Goal: Task Accomplishment & Management: Complete application form

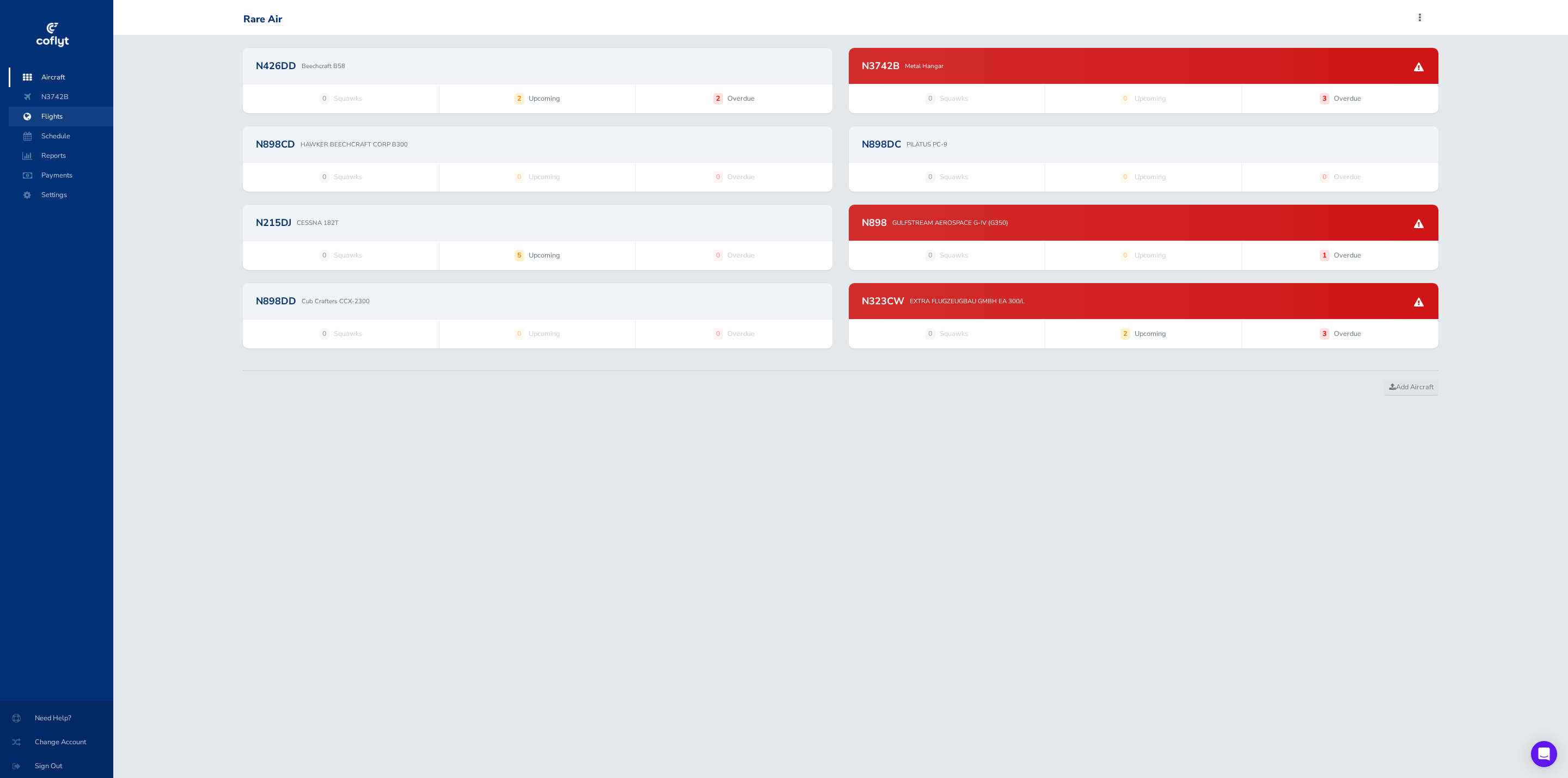
click at [44, 119] on span "Flights" at bounding box center [61, 116] width 83 height 19
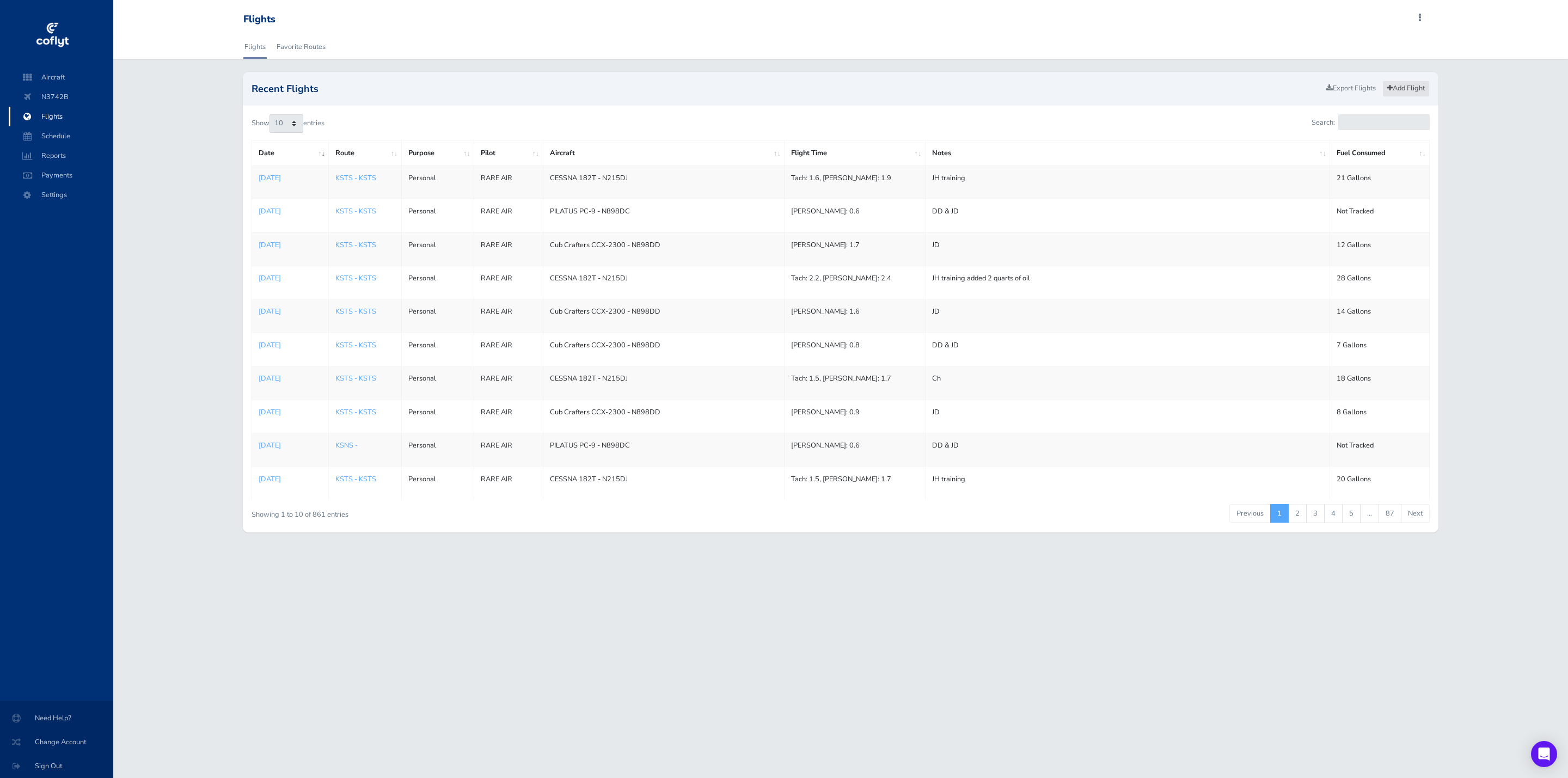
click at [1397, 90] on link "Add Flight" at bounding box center [1406, 88] width 47 height 16
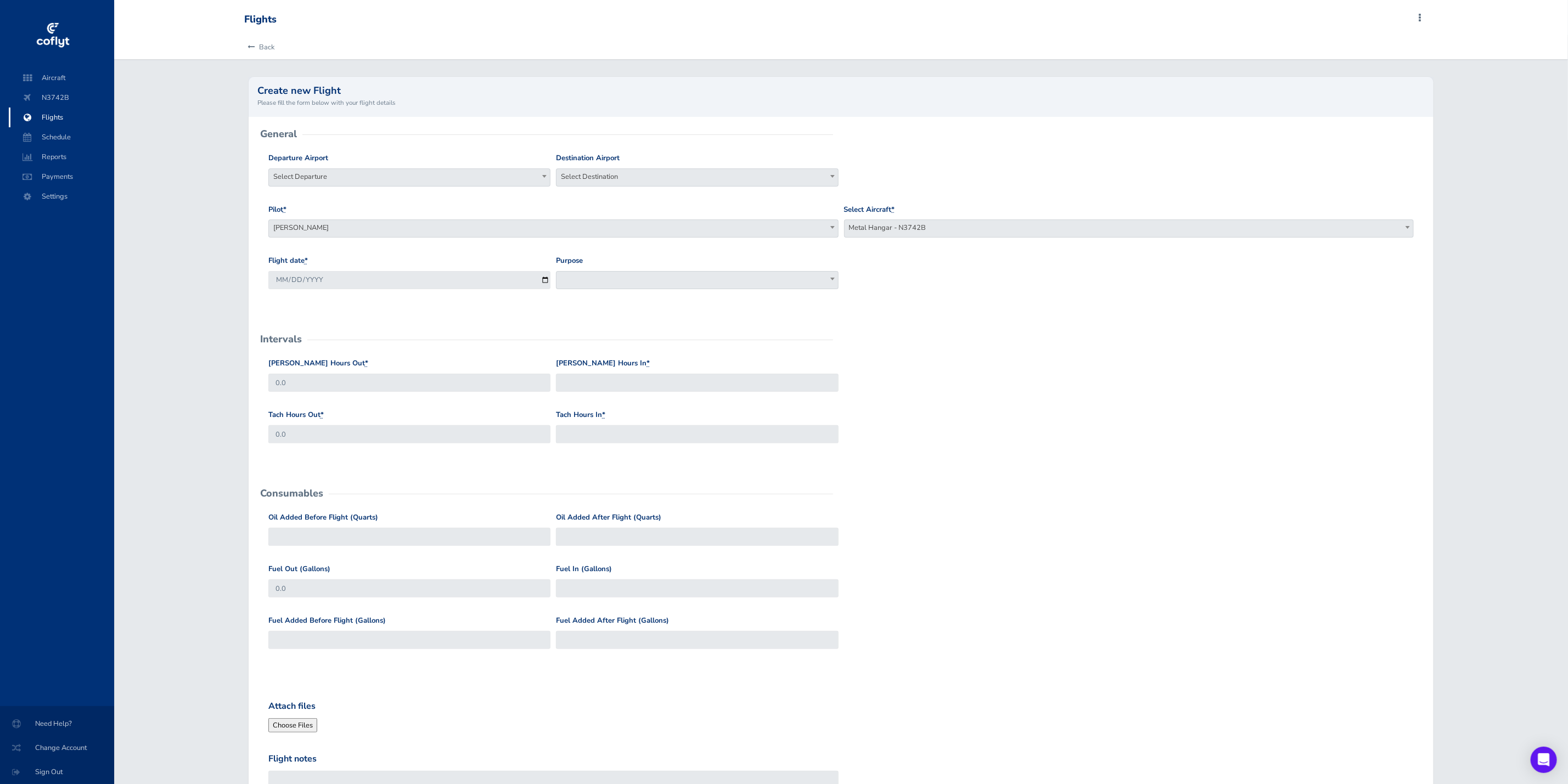
click at [887, 233] on span "Metal Hangar - N3742B" at bounding box center [1129, 228] width 569 height 16
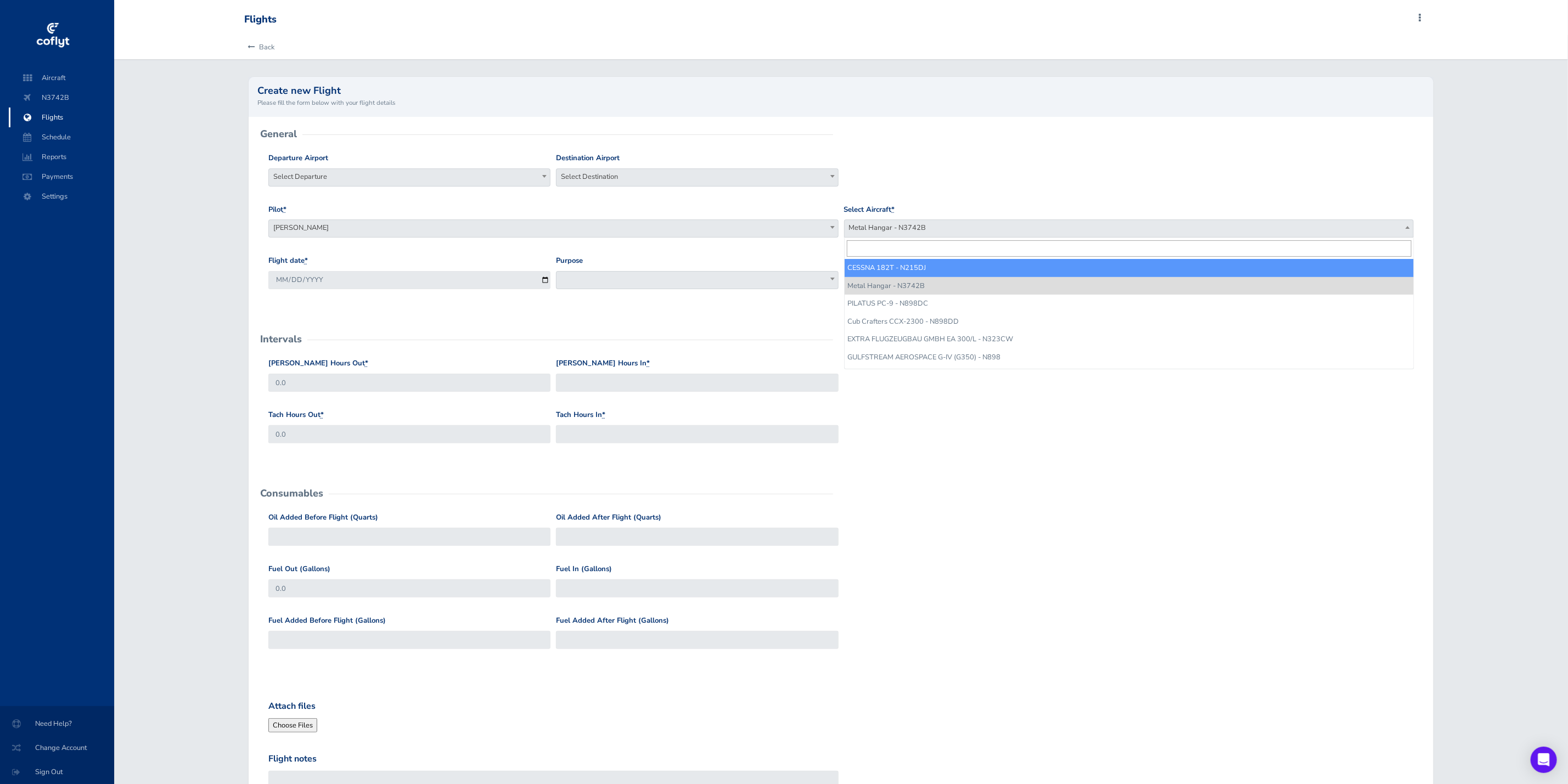
select select "377"
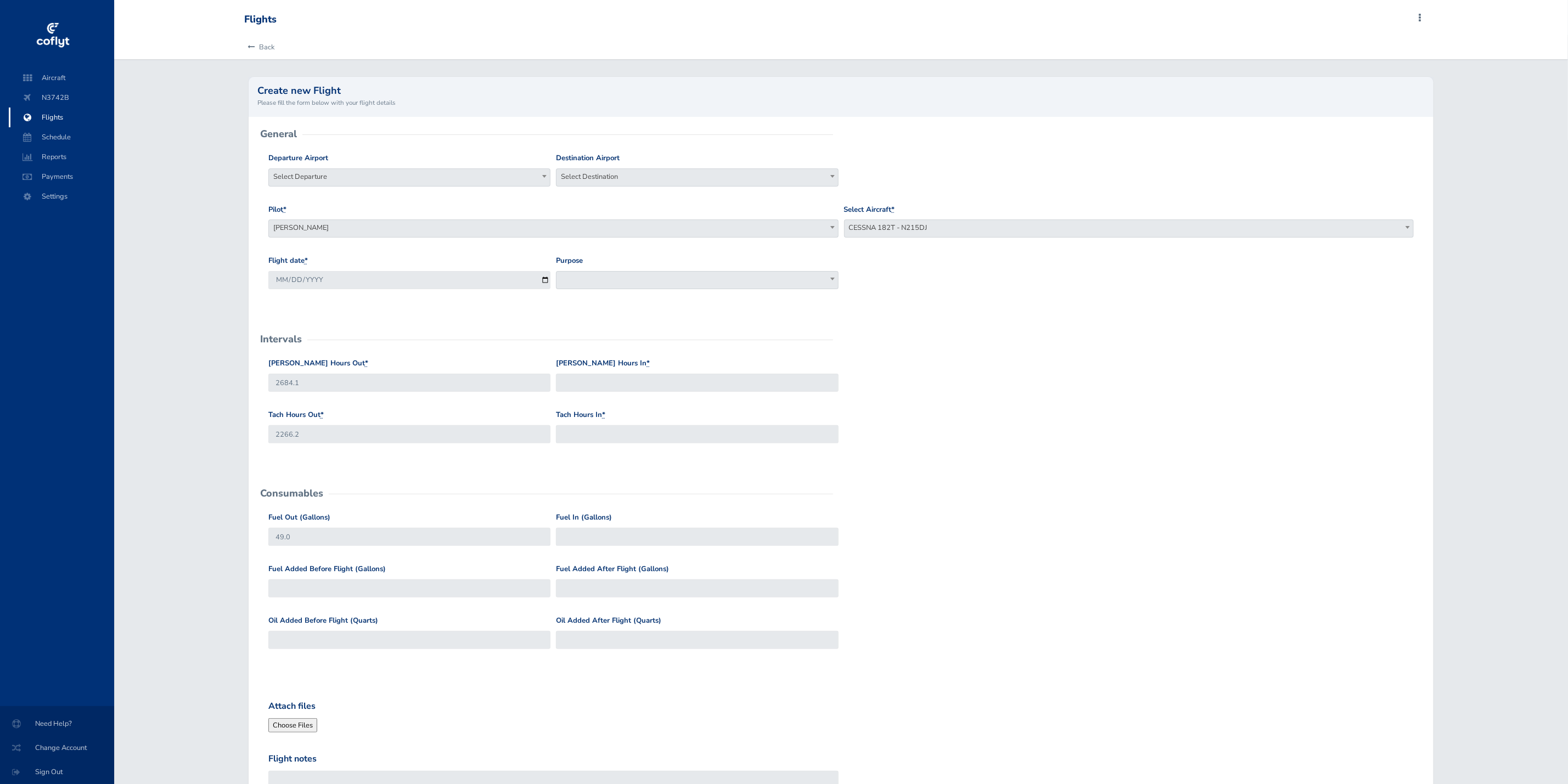
click at [432, 183] on span "Select Departure" at bounding box center [409, 176] width 281 height 16
type input "ksts"
select select "KSTS"
click at [577, 181] on span "Select Destination" at bounding box center [697, 176] width 281 height 16
type input "ksts"
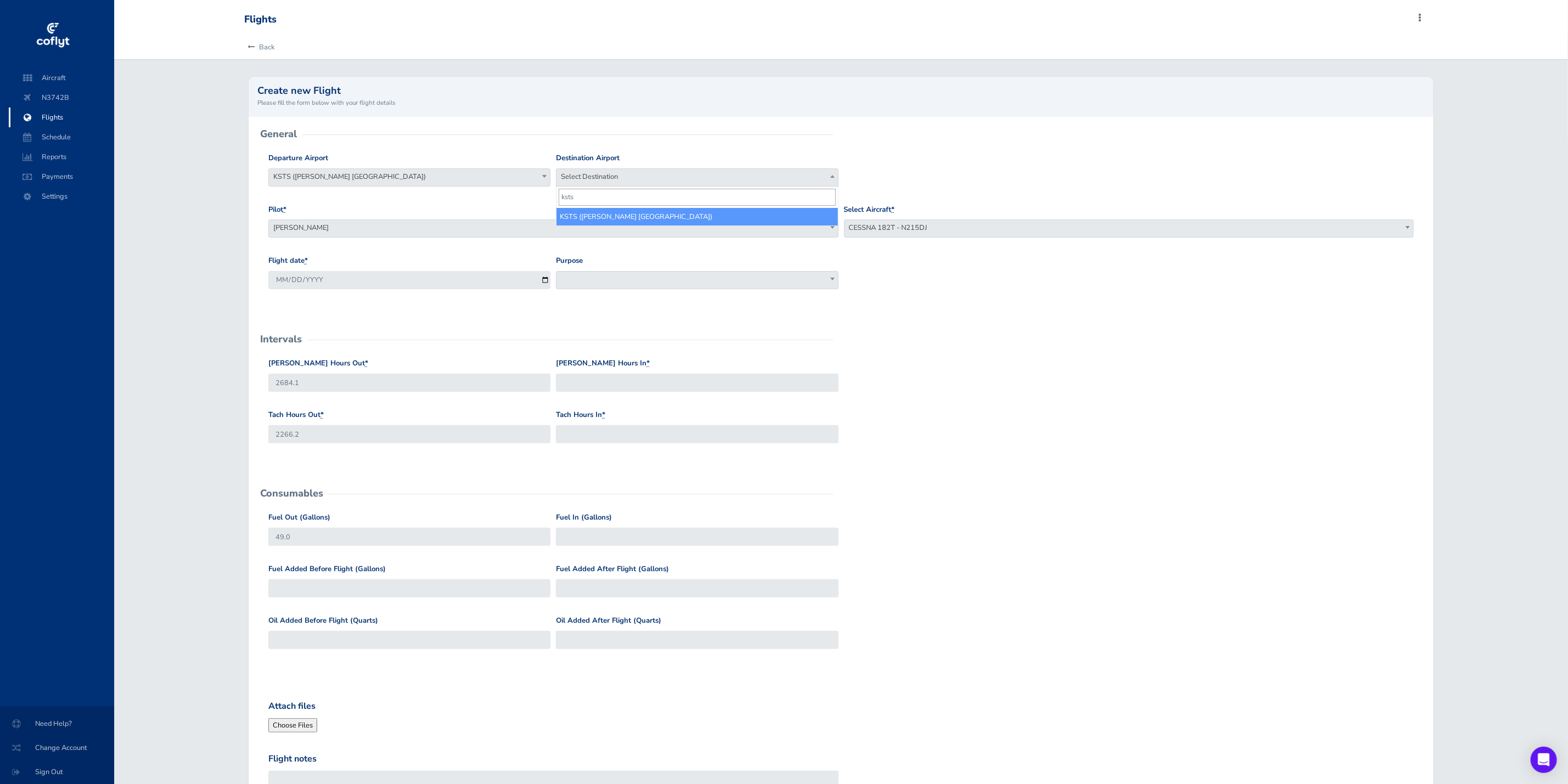
select select "KSTS"
click at [507, 218] on div "Pilot * RARE AIR Chris Heger Jered Hinton Chris Heger" at bounding box center [554, 222] width 570 height 34
click at [503, 231] on span "Chris Heger" at bounding box center [553, 228] width 569 height 16
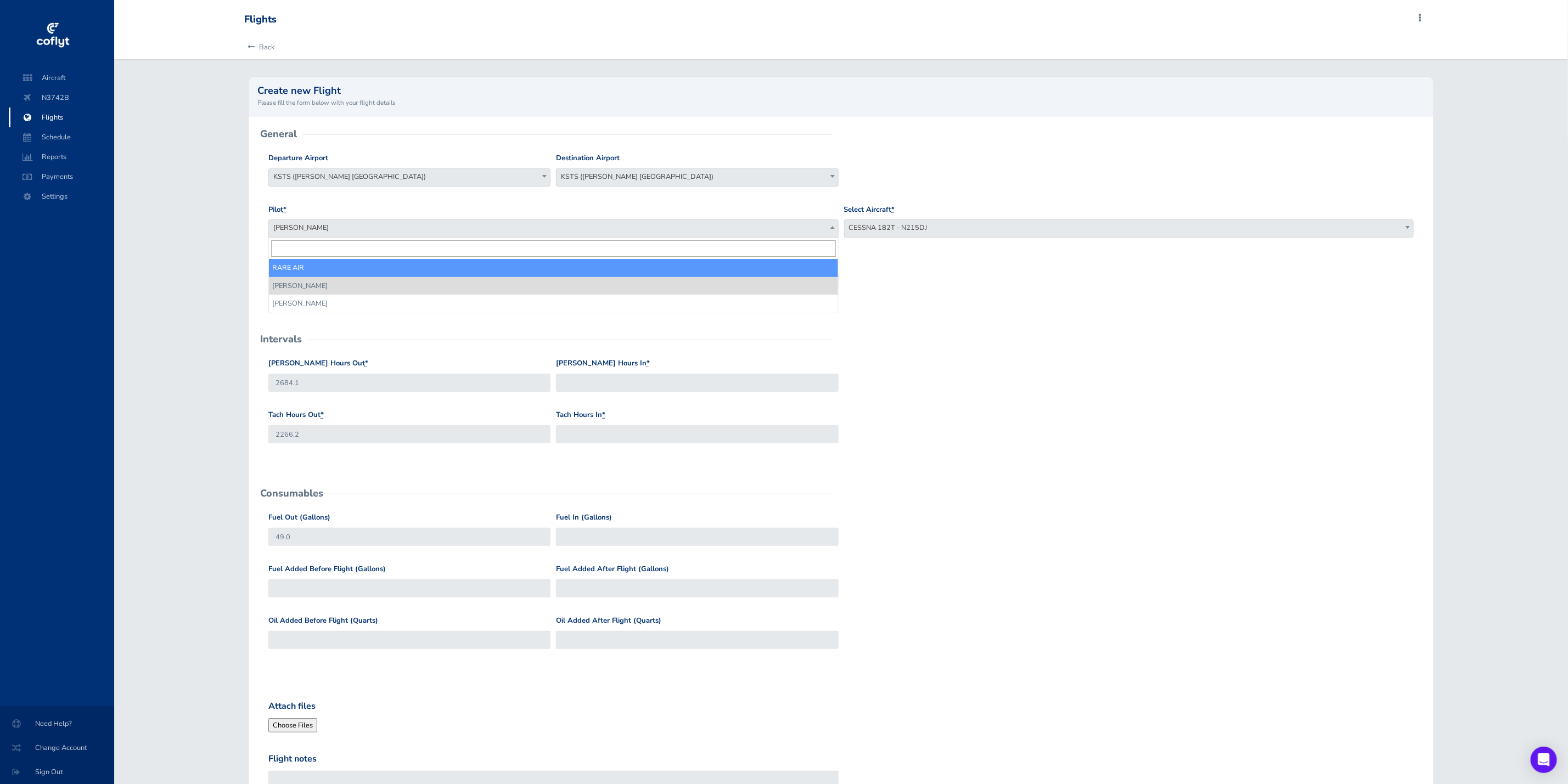
select select "912"
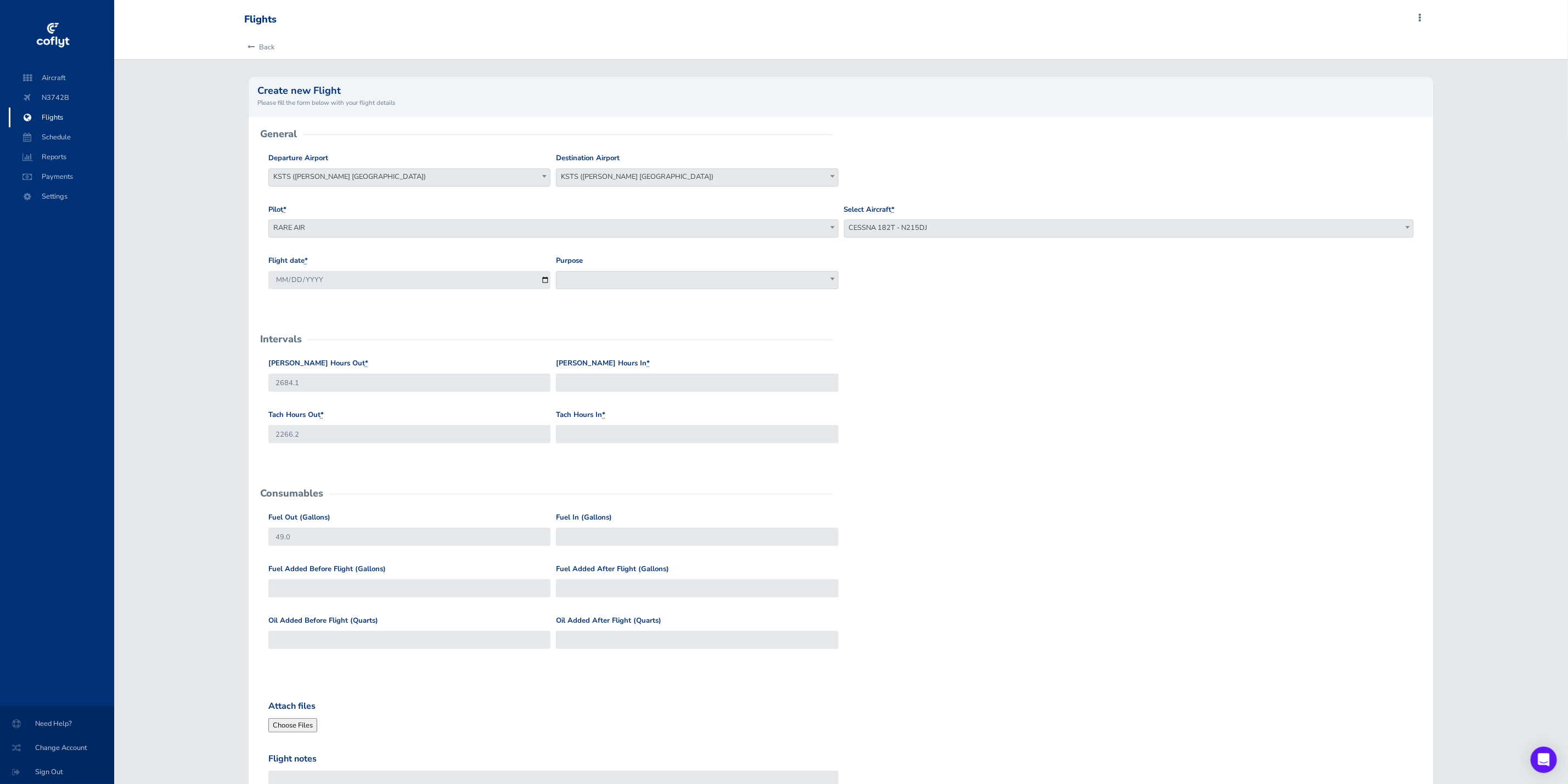
click at [605, 286] on span at bounding box center [697, 280] width 282 height 18
select select "Work"
click at [583, 386] on input "Hobbs Hours In *" at bounding box center [697, 383] width 282 height 18
type input "2687"
click at [588, 440] on input "Tach Hours In *" at bounding box center [697, 434] width 282 height 18
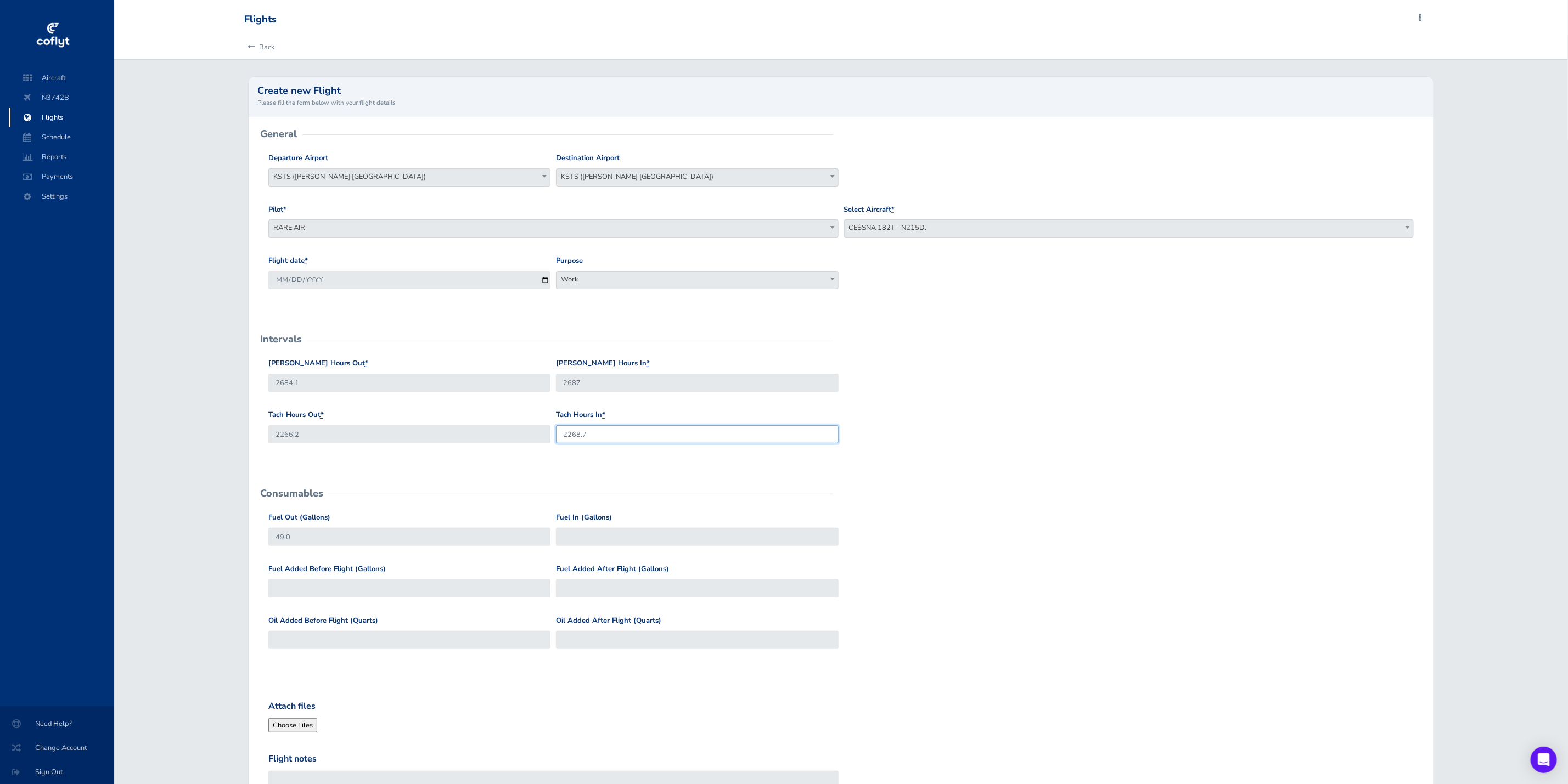
type input "2268.7"
drag, startPoint x: 308, startPoint y: 542, endPoint x: 266, endPoint y: 542, distance: 42.0
click at [266, 542] on div "Fuel Out (Gallons) 49.0" at bounding box center [409, 533] width 287 height 43
type input "64"
click at [563, 537] on input "Fuel In (Gallons)" at bounding box center [697, 536] width 282 height 18
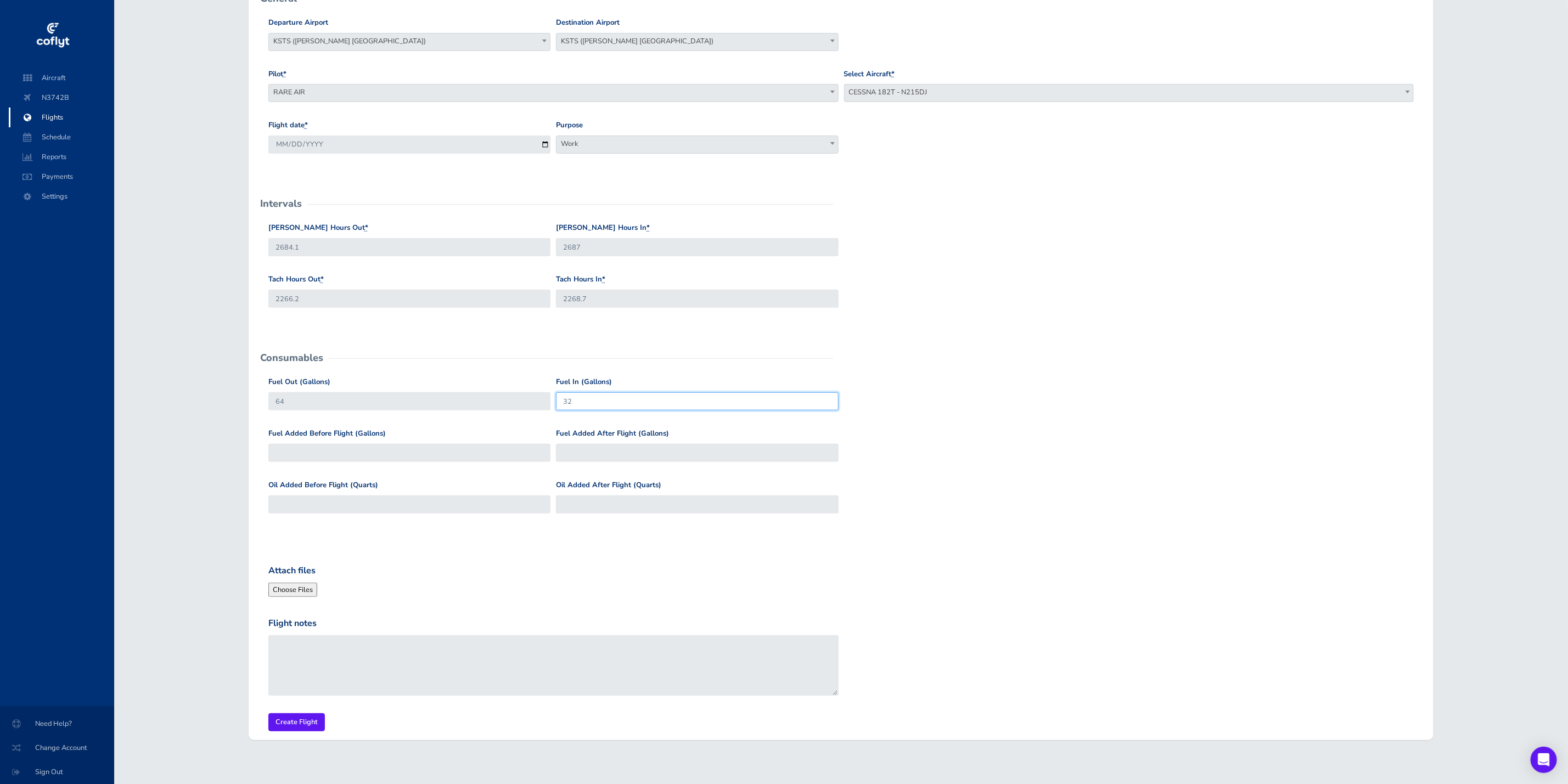
scroll to position [148, 0]
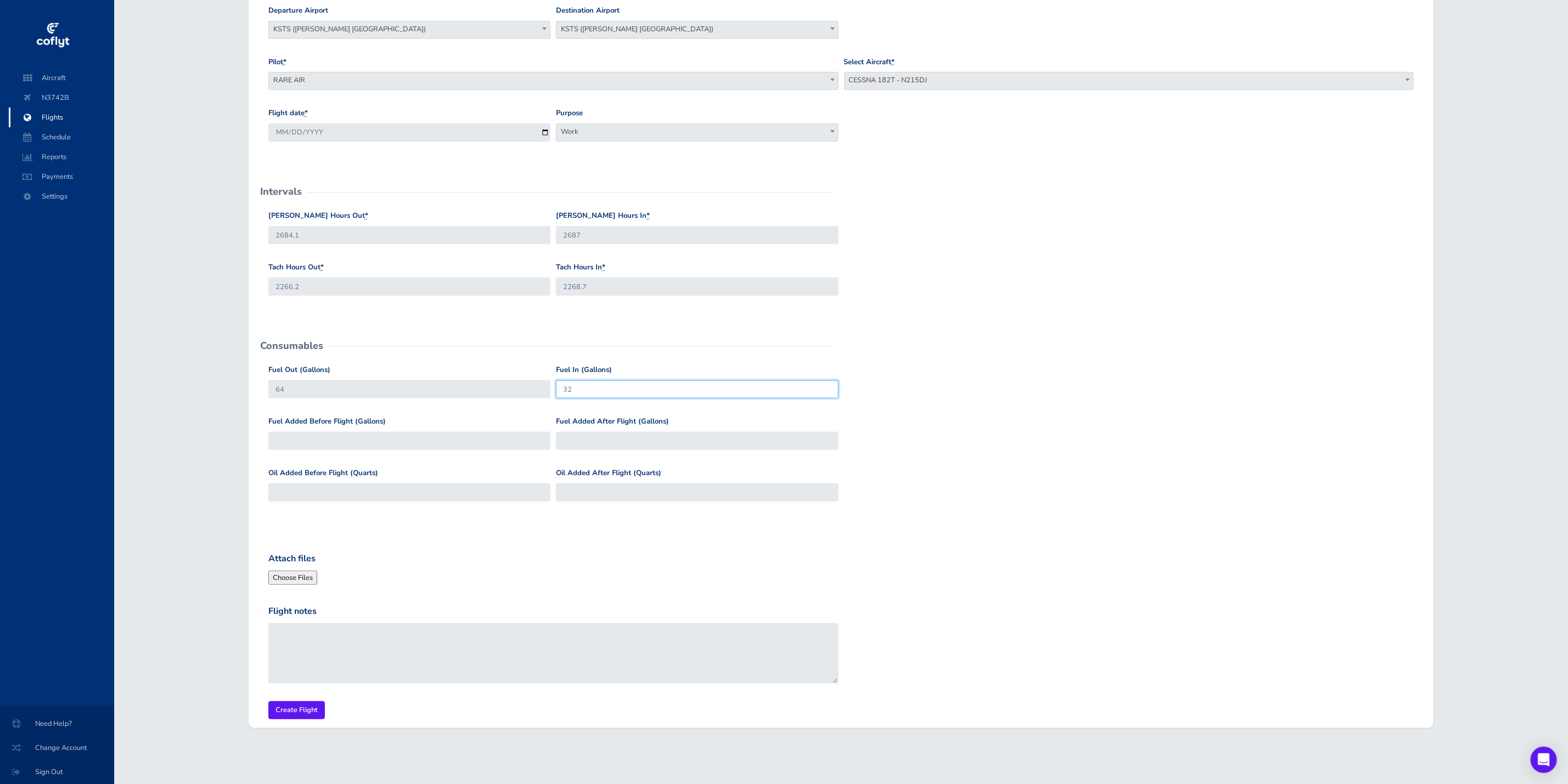
type input "32"
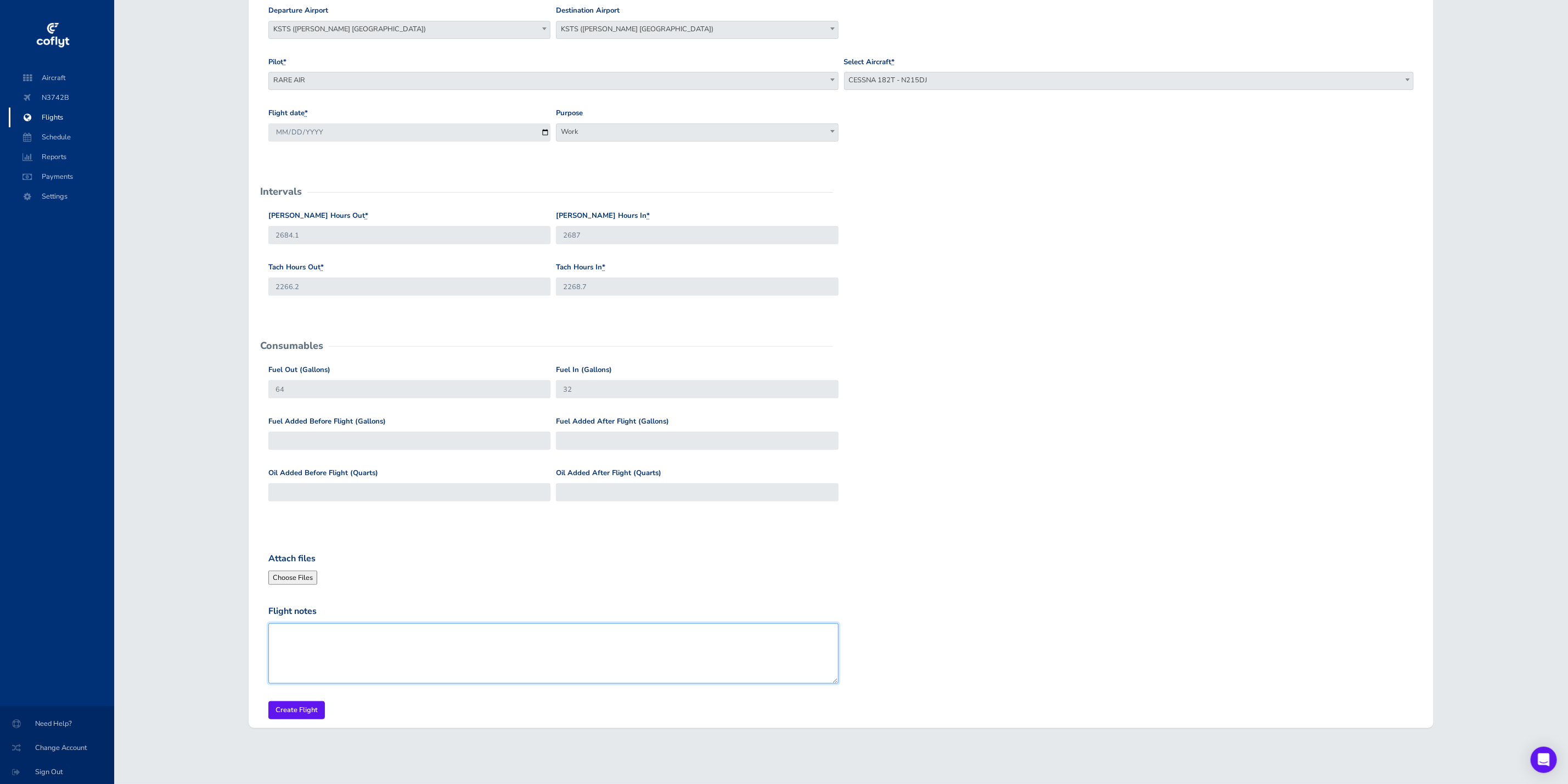
click at [297, 636] on textarea "Flight notes" at bounding box center [554, 653] width 570 height 60
click at [345, 632] on textarea "CH - KSNS for BAron stripe layout" at bounding box center [554, 653] width 570 height 60
click at [427, 626] on textarea "CH - KSNS for Baron stripe layout" at bounding box center [554, 653] width 570 height 60
type textarea "CH - KSNS for Baron stripe layout"
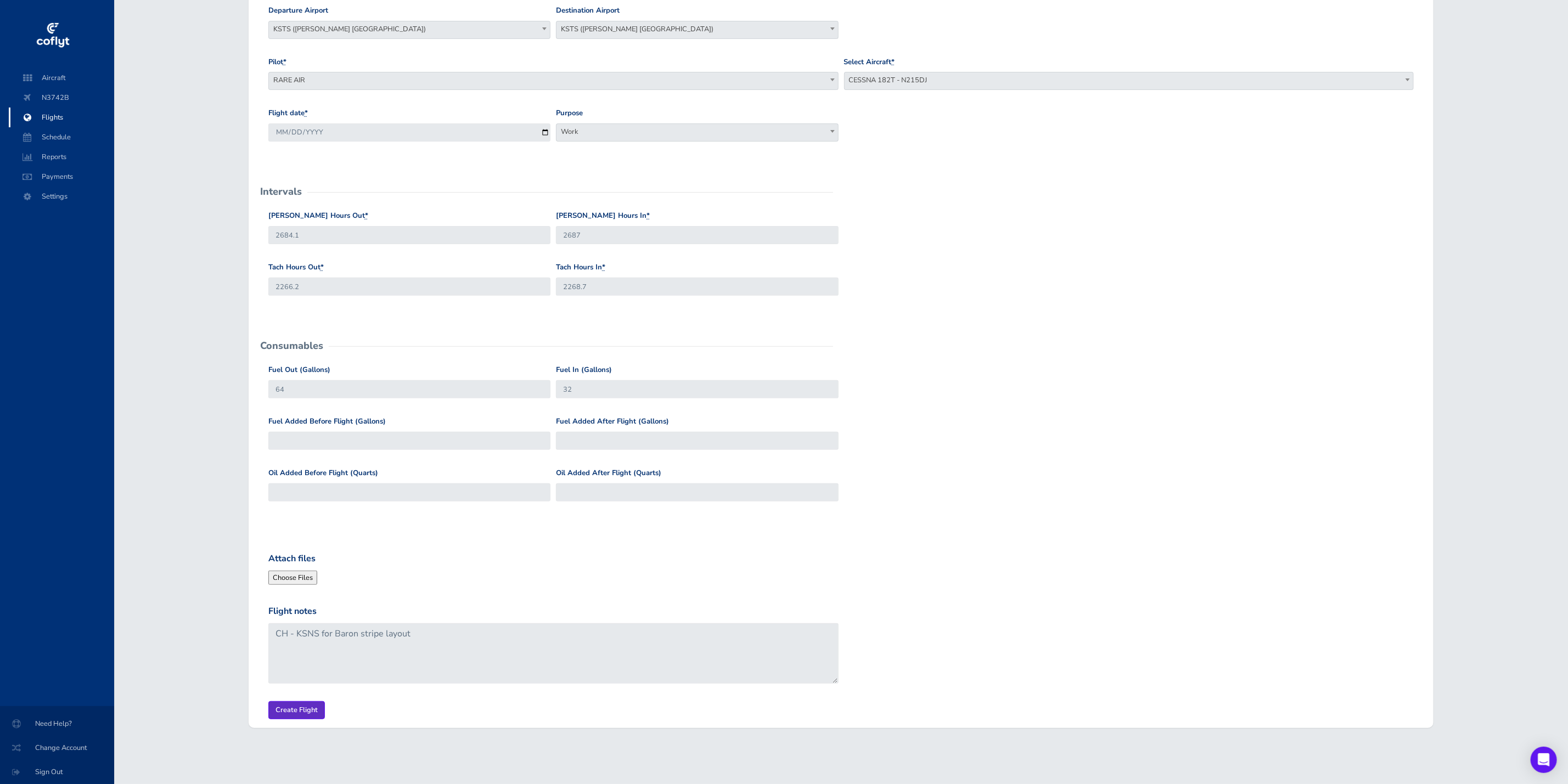
click at [285, 706] on input "Create Flight" at bounding box center [297, 710] width 57 height 18
